Goal: Browse casually: Explore the website without a specific task or goal

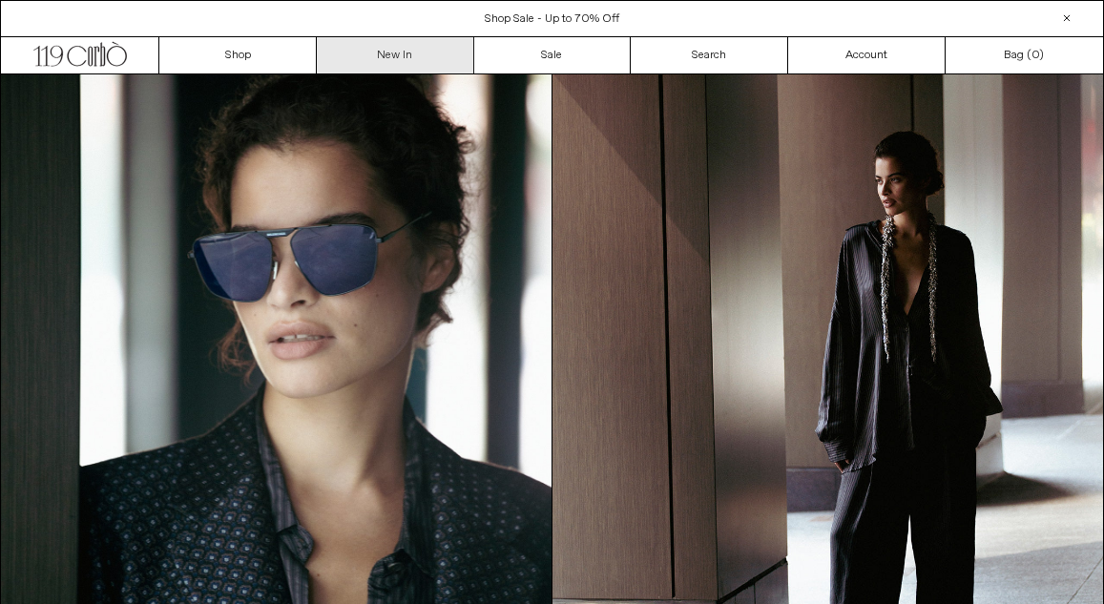
click at [422, 62] on link "New In" at bounding box center [395, 55] width 157 height 36
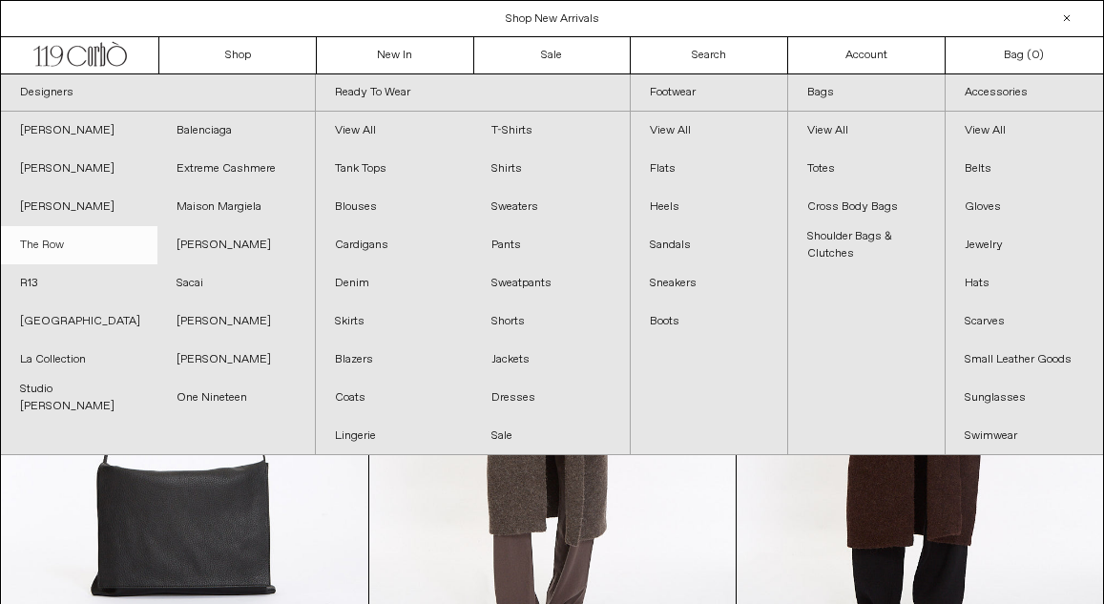
click at [82, 239] on link "The Row" at bounding box center [79, 245] width 156 height 38
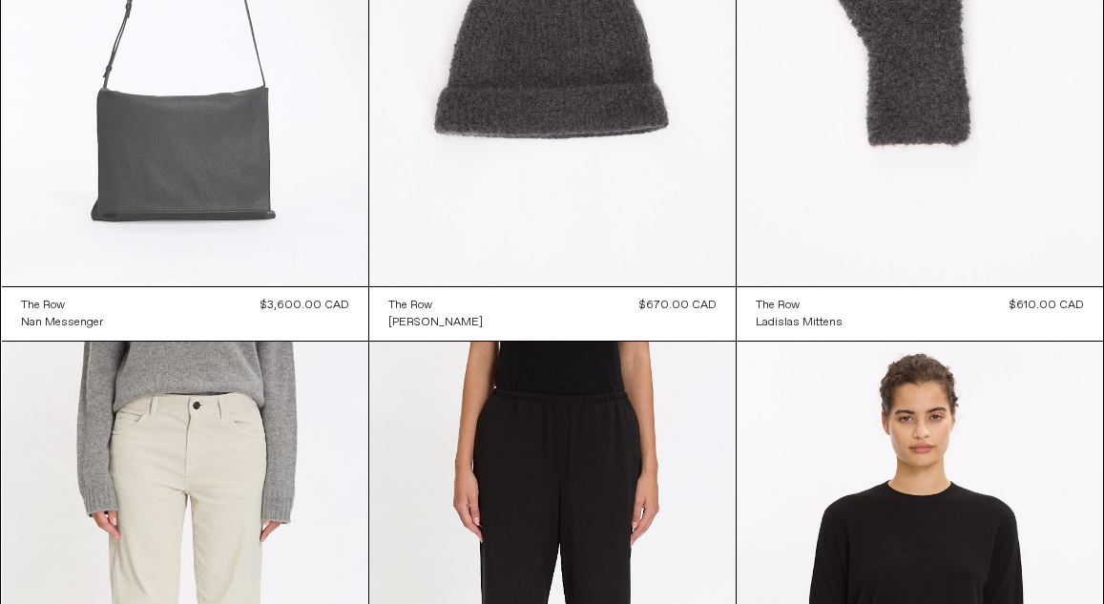
scroll to position [298, 0]
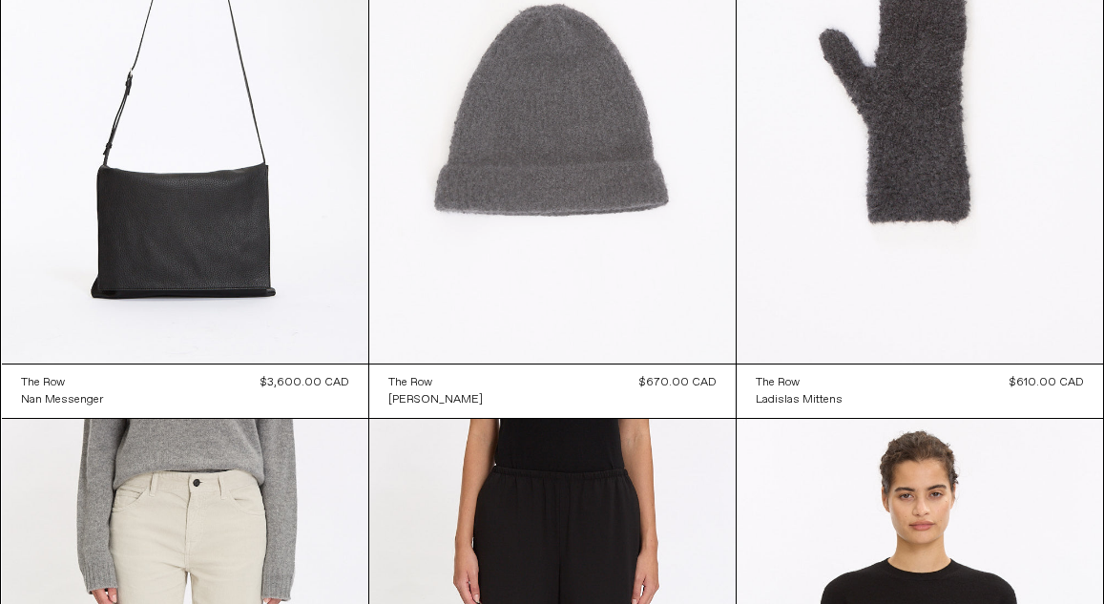
click at [492, 129] on at bounding box center [552, 89] width 366 height 550
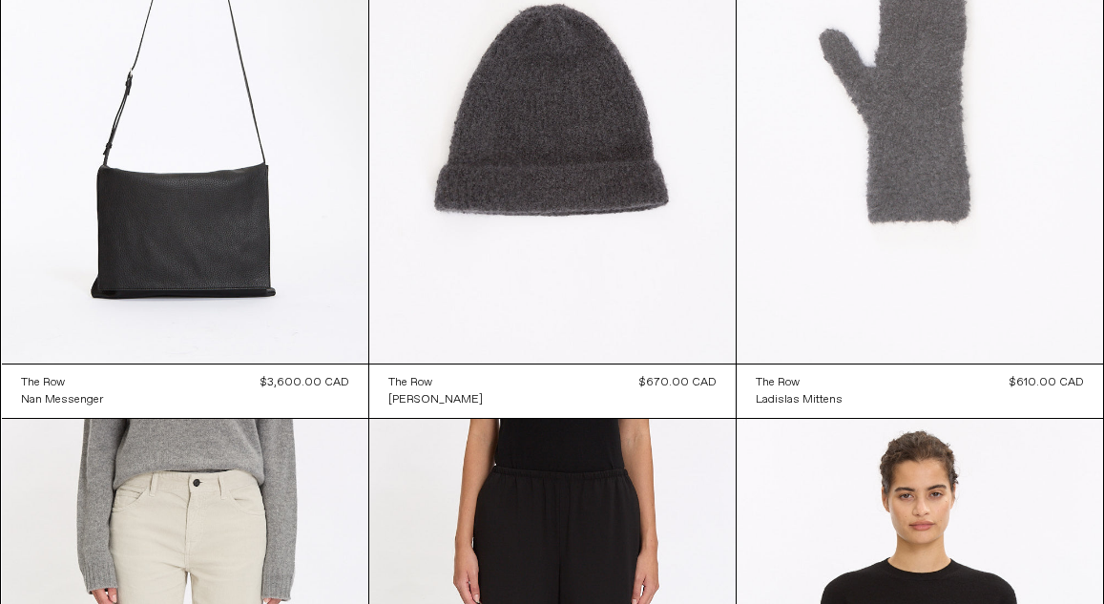
click at [954, 228] on at bounding box center [920, 89] width 366 height 550
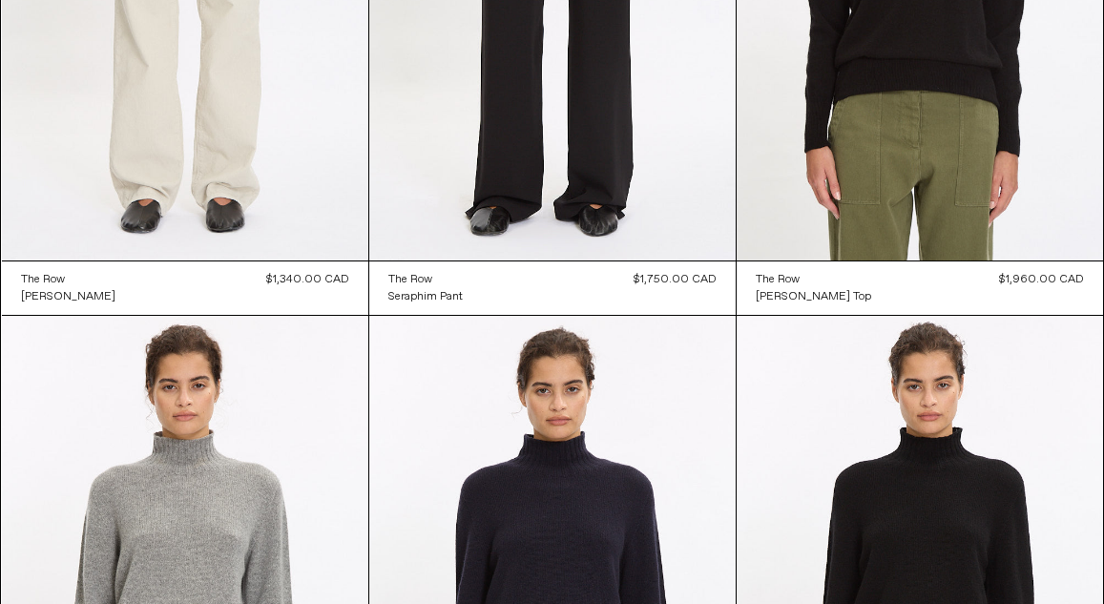
scroll to position [1007, 0]
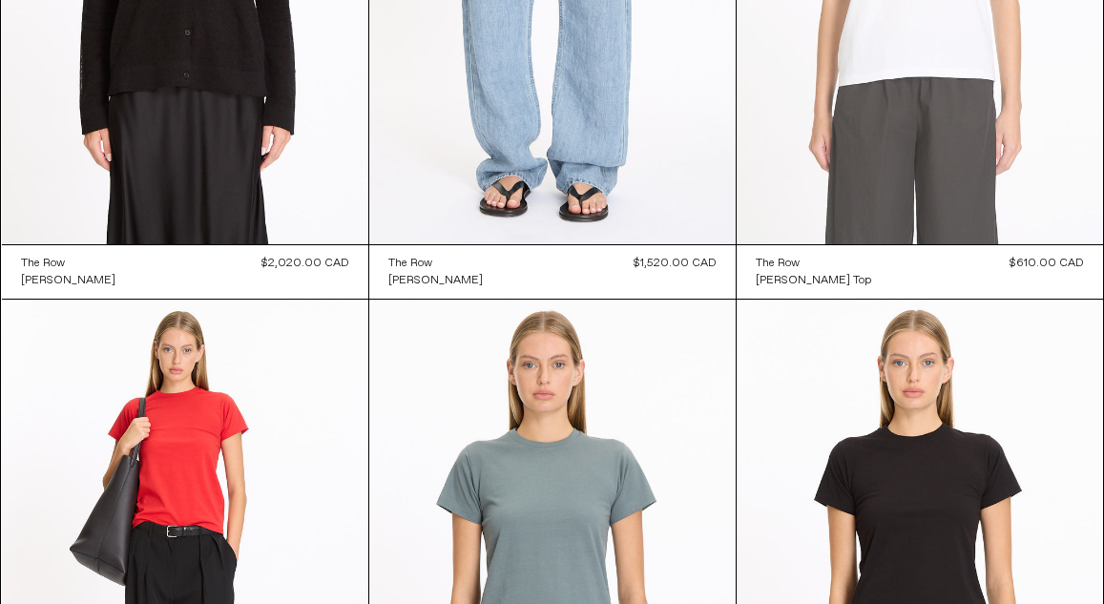
scroll to position [10099, 0]
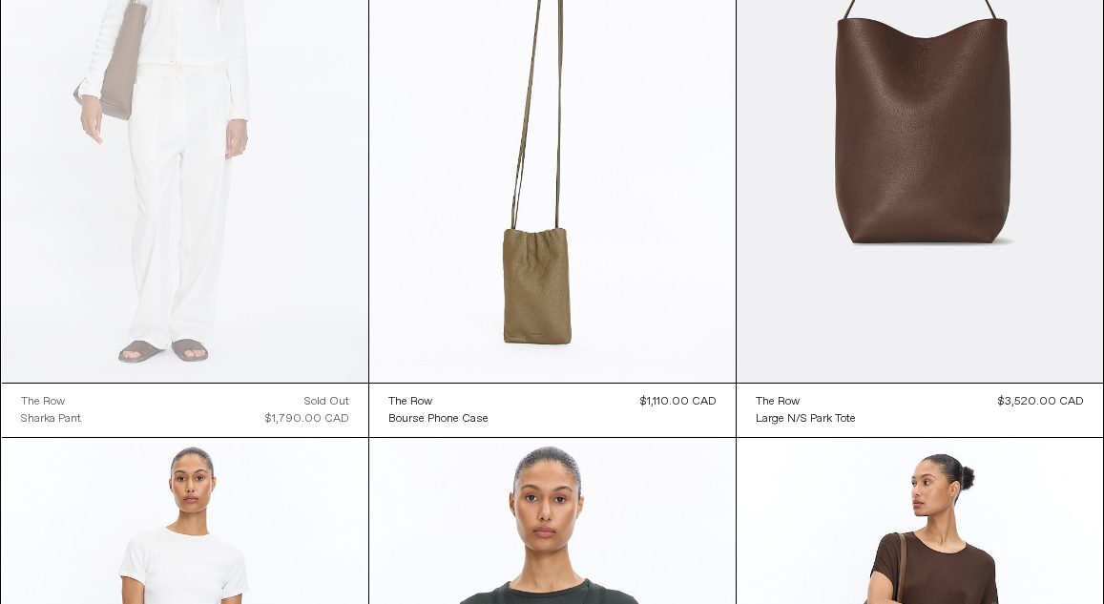
scroll to position [3930, 0]
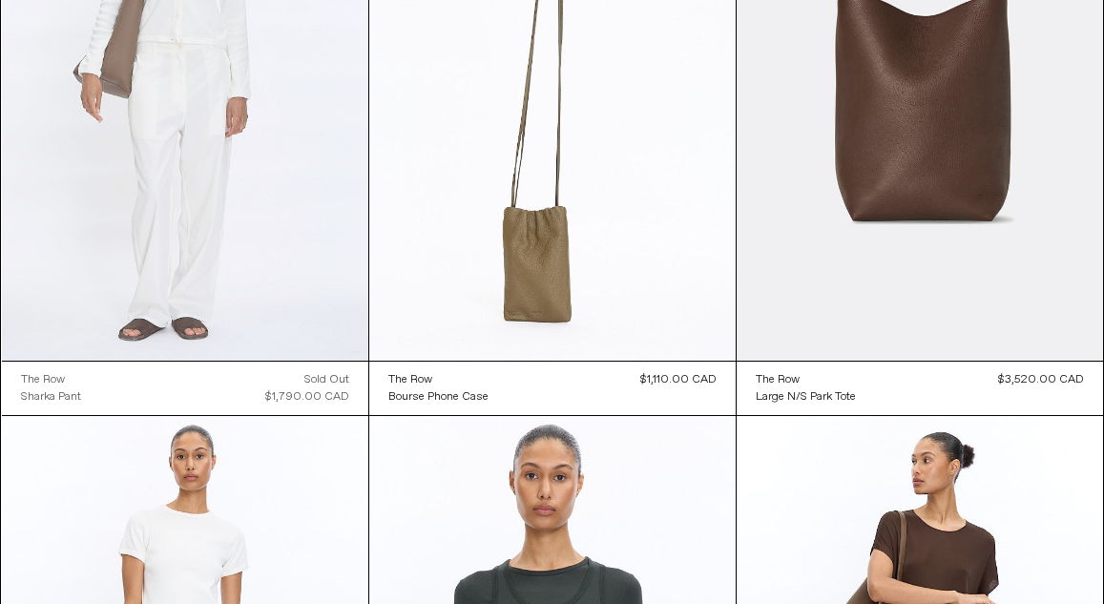
click at [308, 168] on at bounding box center [185, 86] width 366 height 550
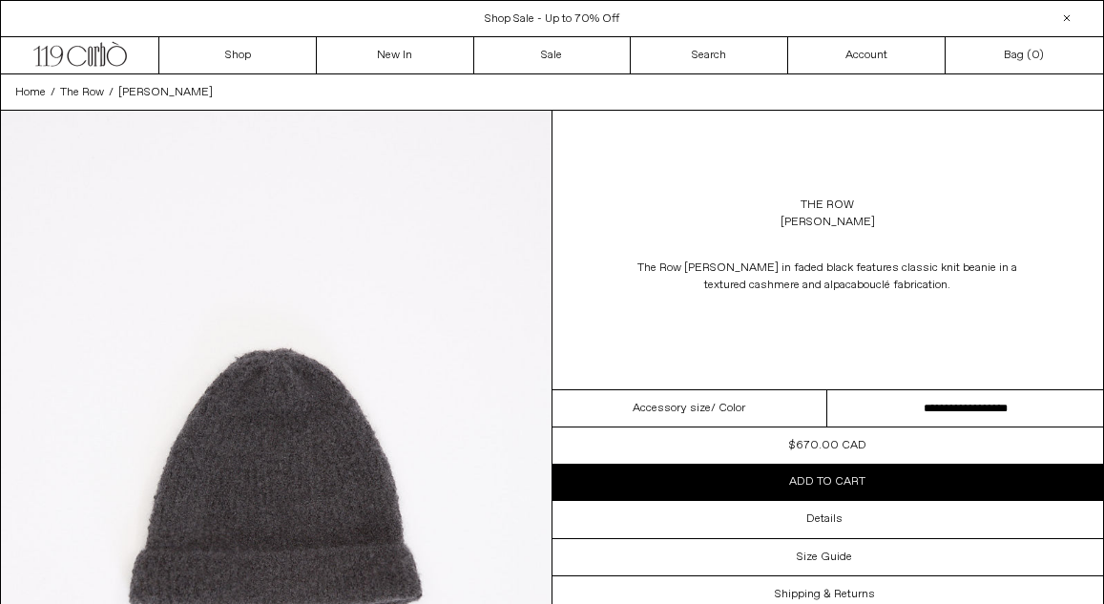
click at [968, 401] on select "**********" at bounding box center [965, 408] width 276 height 37
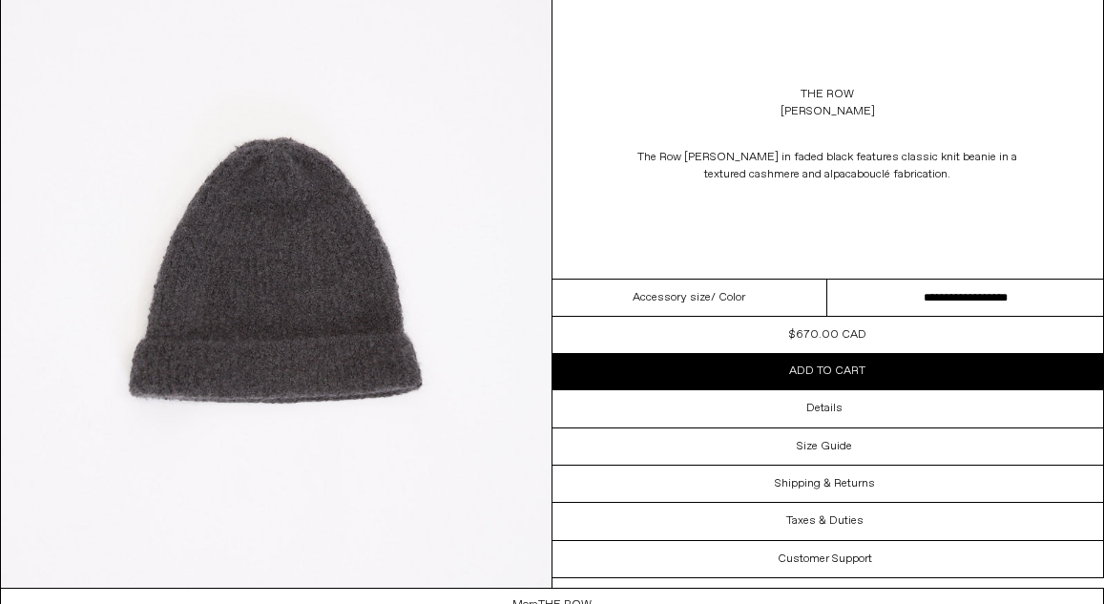
scroll to position [215, 0]
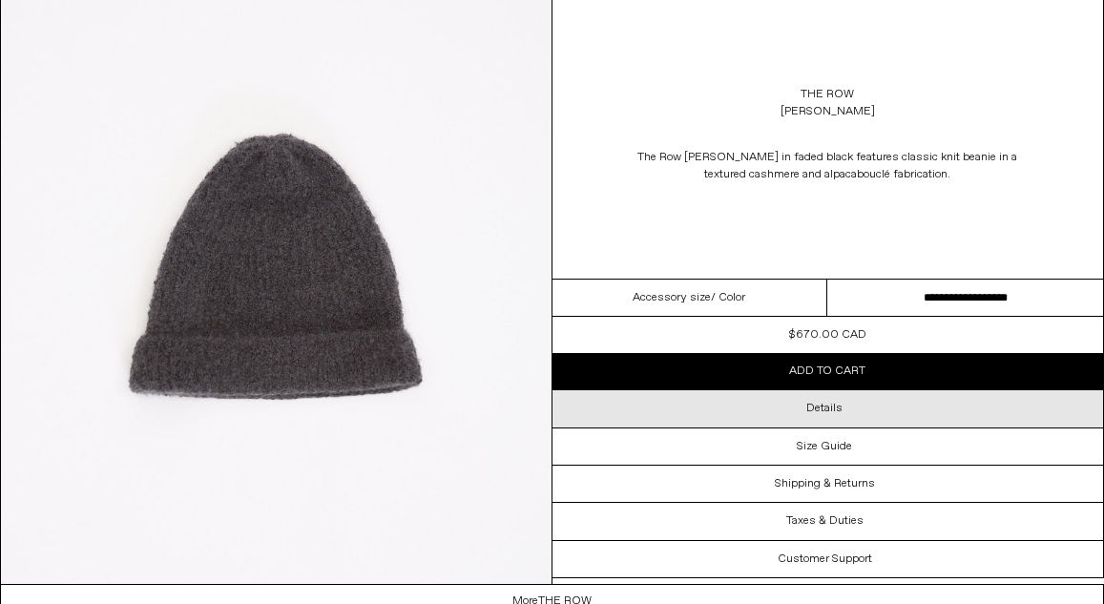
click at [775, 416] on div "Details" at bounding box center [827, 408] width 551 height 36
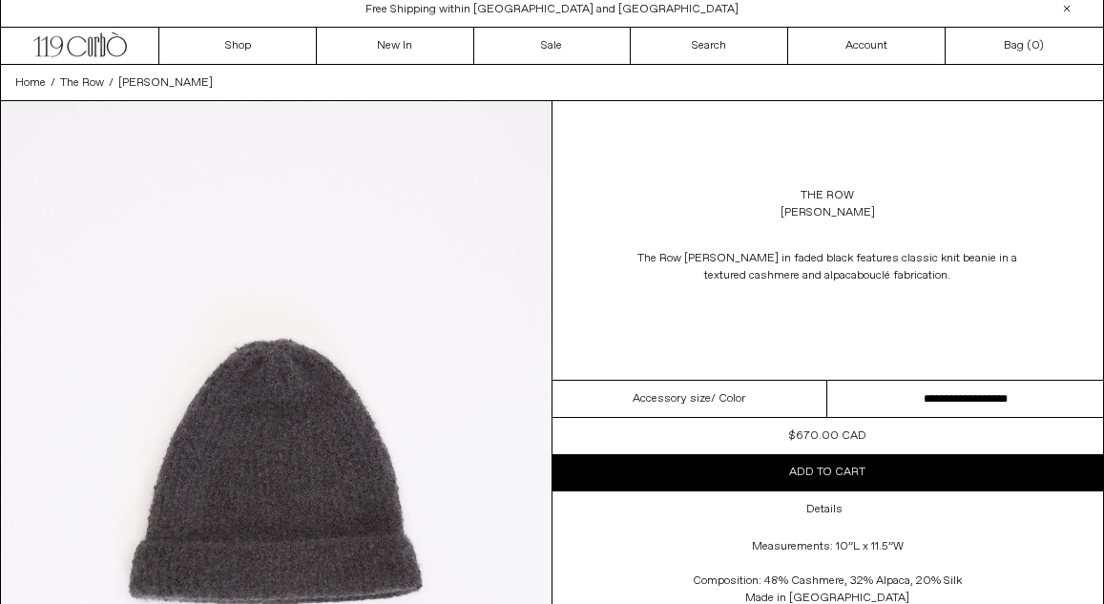
scroll to position [8, 0]
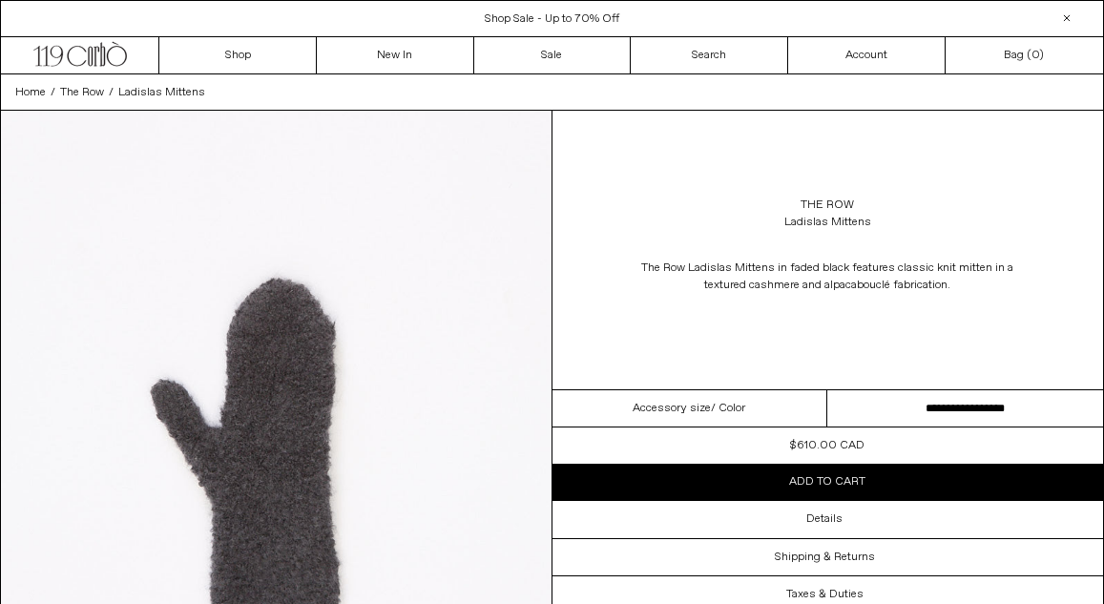
click at [953, 409] on select "**********" at bounding box center [965, 408] width 276 height 37
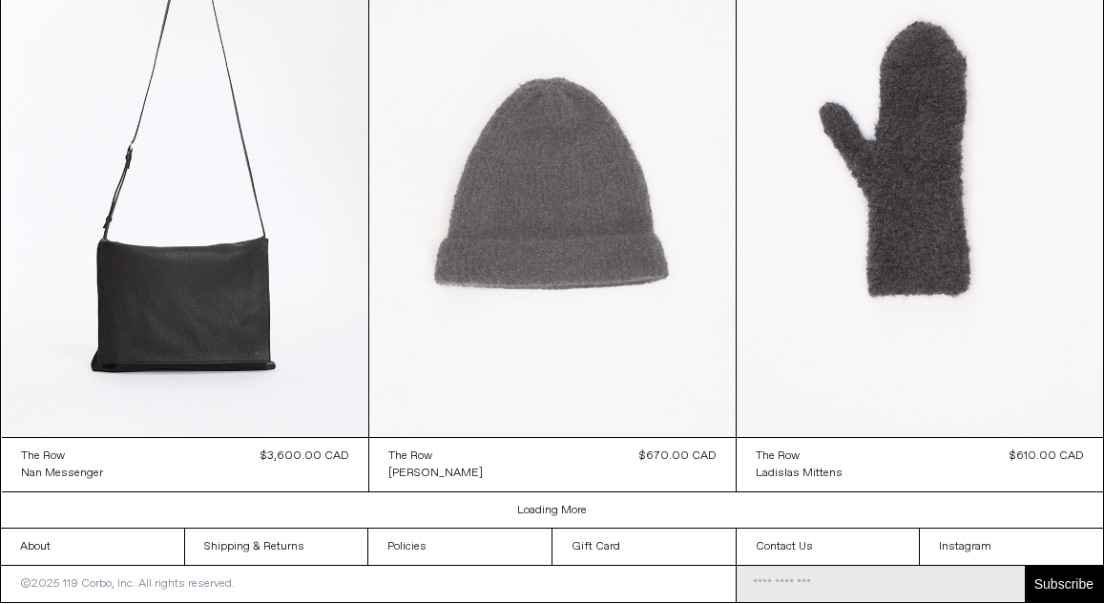
scroll to position [2322, 0]
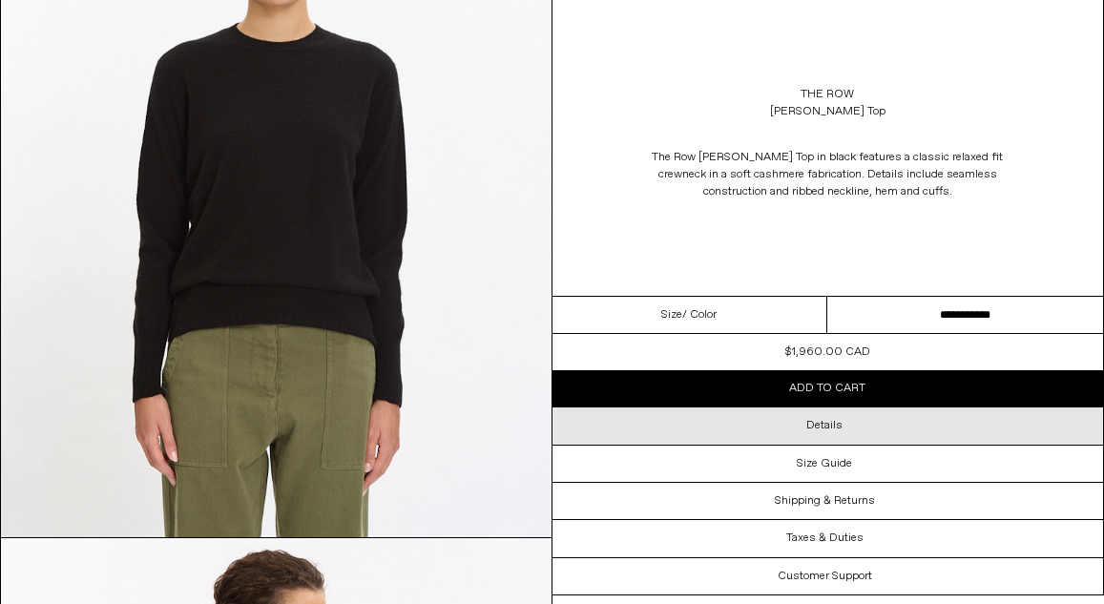
click at [865, 425] on div "Details" at bounding box center [827, 425] width 551 height 36
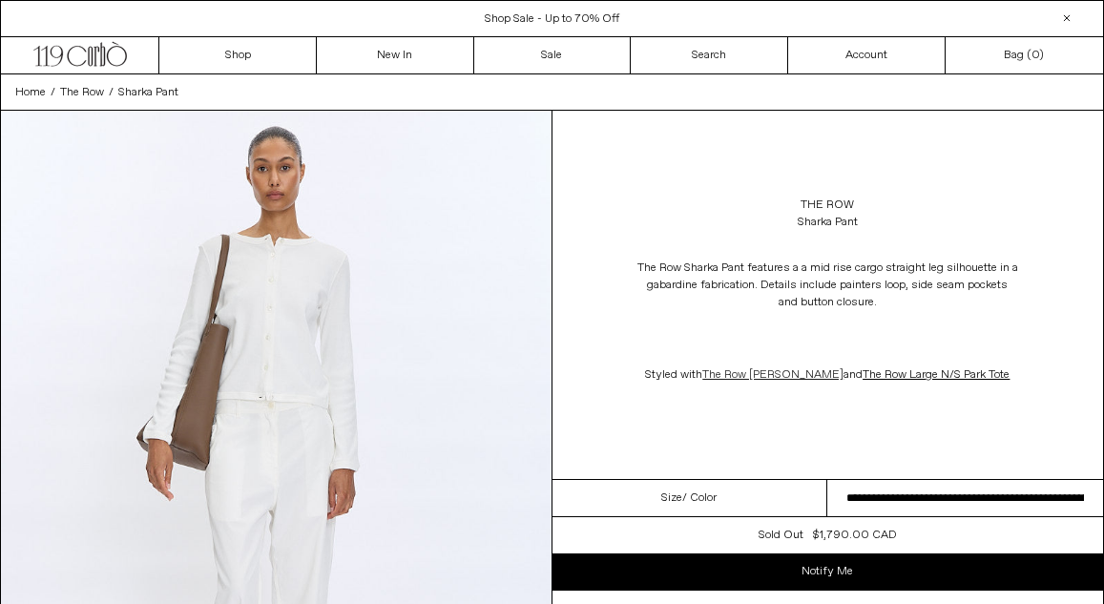
click at [776, 373] on span "The Row Gretas Cardigan" at bounding box center [772, 374] width 141 height 15
